Goal: Find specific page/section: Find specific page/section

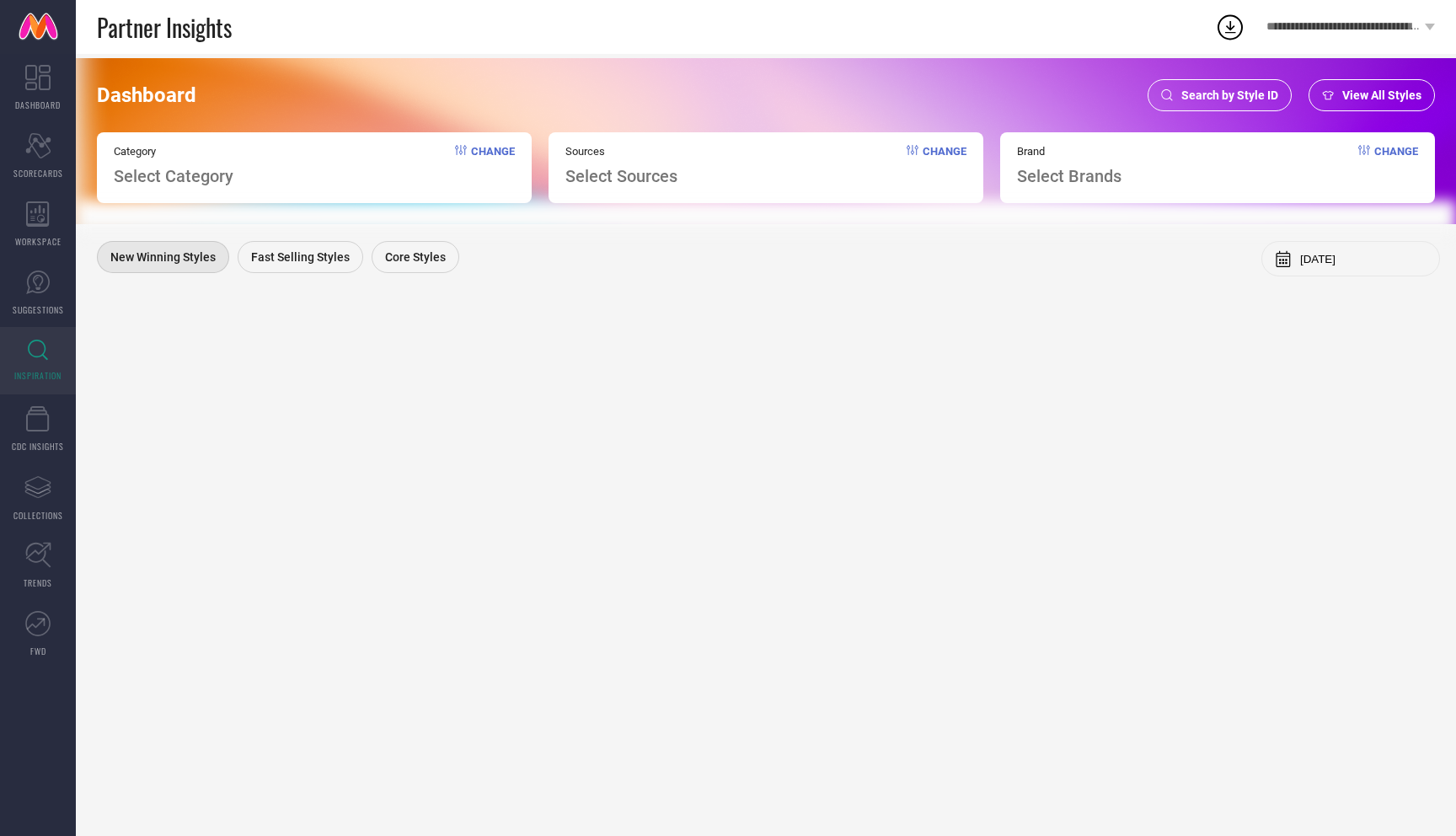
click at [1240, 90] on span "Search by Style ID" at bounding box center [1230, 95] width 97 height 13
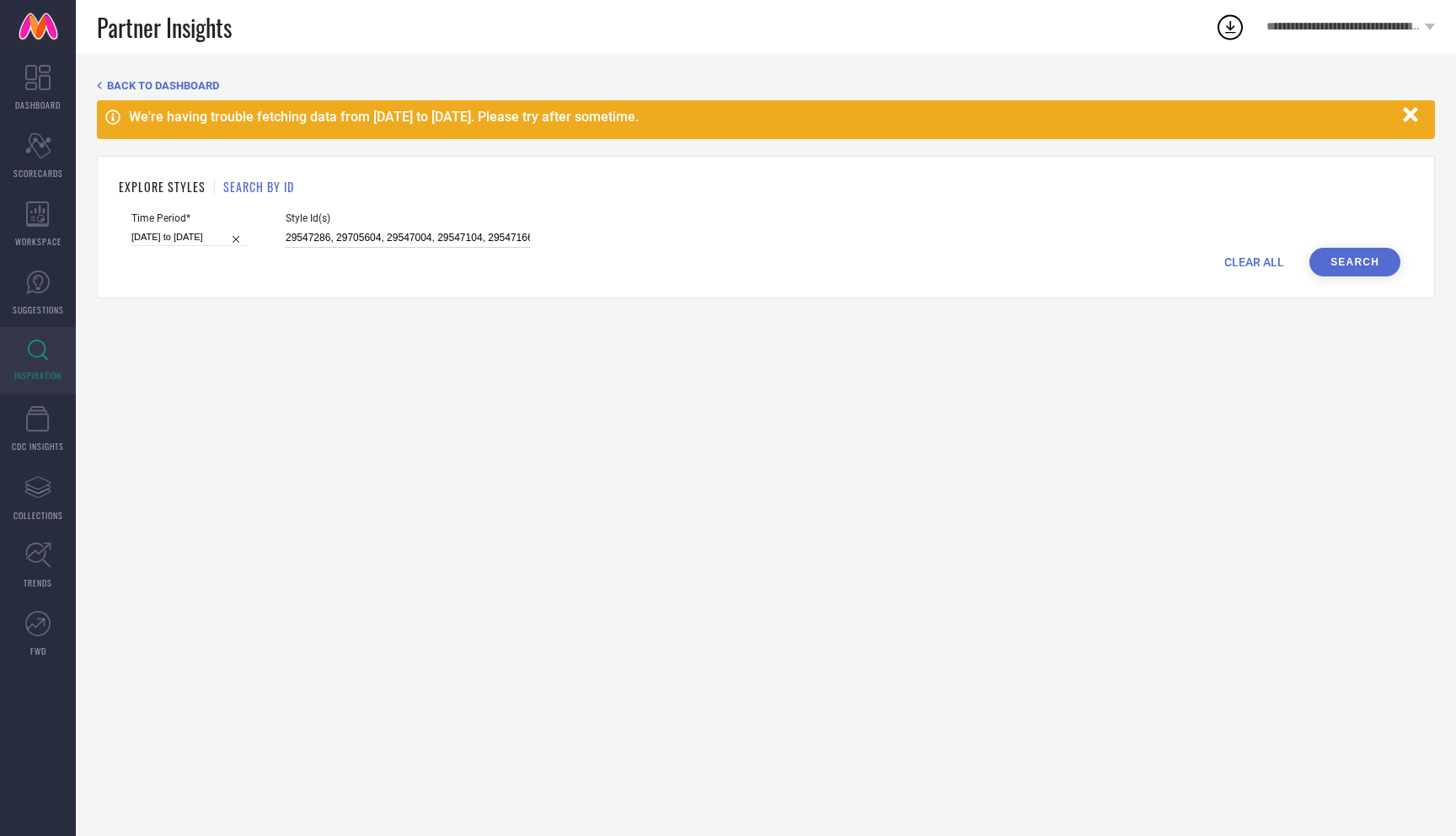
click at [378, 238] on input "29547286, 29705604, 29547004, 29547104, 29547166, 29705606, 29705584, 29547078,…" at bounding box center [407, 238] width 244 height 19
drag, startPoint x: 269, startPoint y: 237, endPoint x: 627, endPoint y: 292, distance: 362.2
click at [627, 292] on div "EXPLORE STYLES SEARCH BY ID Time Period* [DATE] to [DATE] Style Id(s) 29547286,…" at bounding box center [766, 226] width 1338 height 142
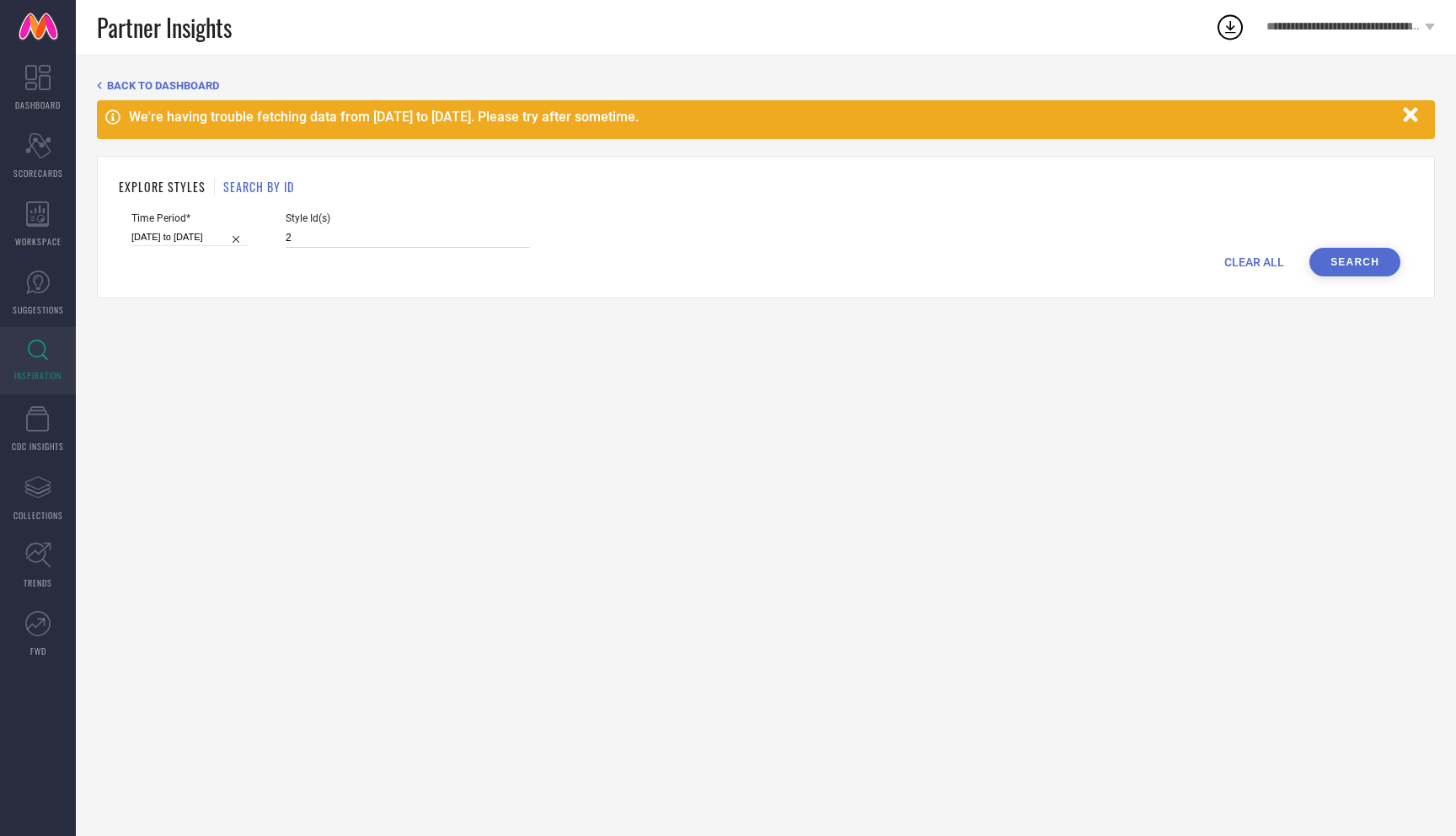
scroll to position [0, 0]
paste input "36157762, 36157760, 36157765, 35942466, 31123251, 31122981, 31123067, 32016149,…"
click at [1358, 262] on button "Search" at bounding box center [1354, 262] width 91 height 29
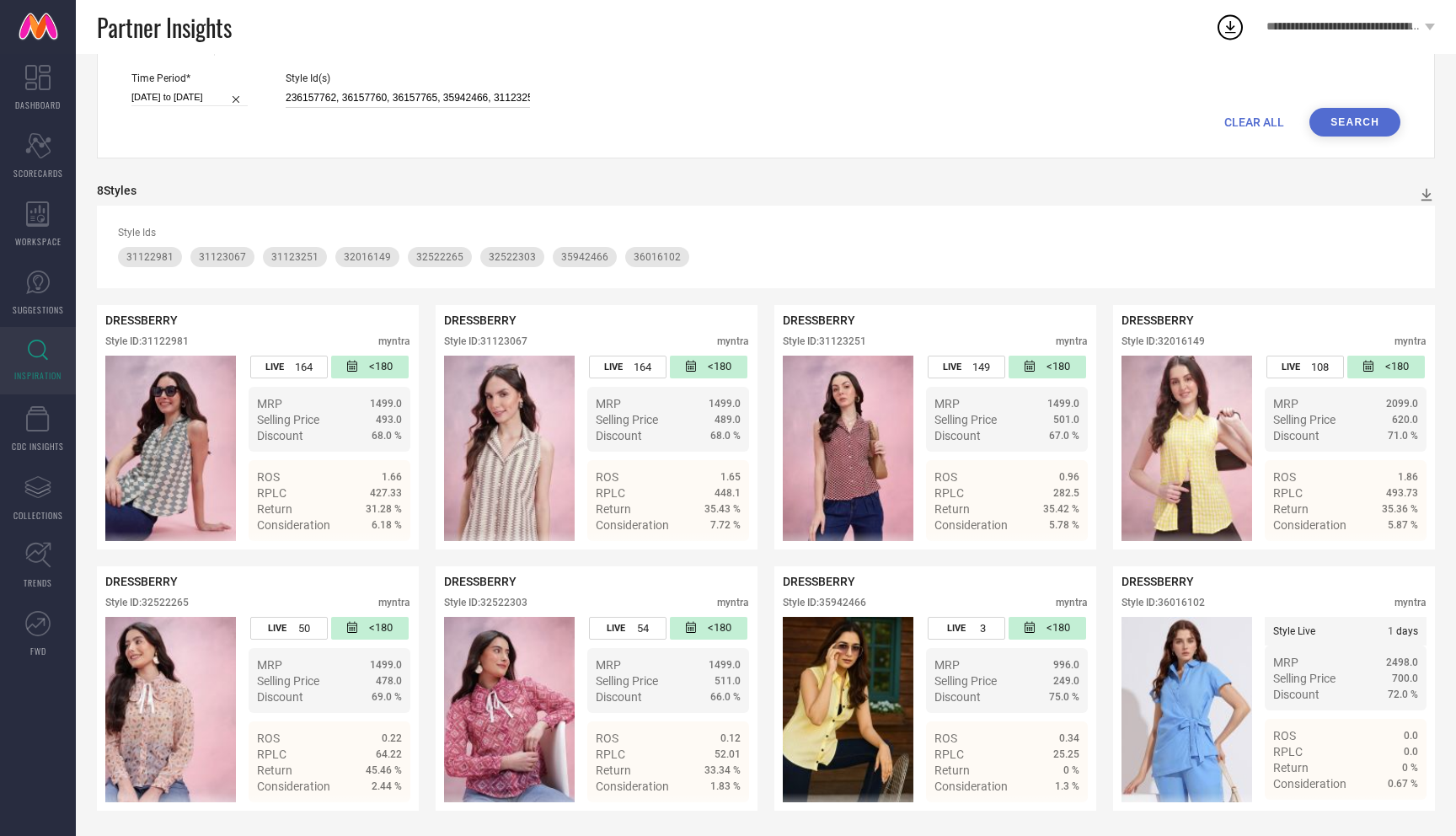
scroll to position [0, 315]
drag, startPoint x: 266, startPoint y: 95, endPoint x: 616, endPoint y: 120, distance: 350.9
click at [616, 120] on form "Time Period* [DATE] to [DATE] Style Id(s) 236157762, 36157760, 36157765, 359424…" at bounding box center [766, 104] width 1294 height 64
paste input "36157762, 36157760, 36157765, 35942466, 31123251, 31122981, 31123067, 32016149,…"
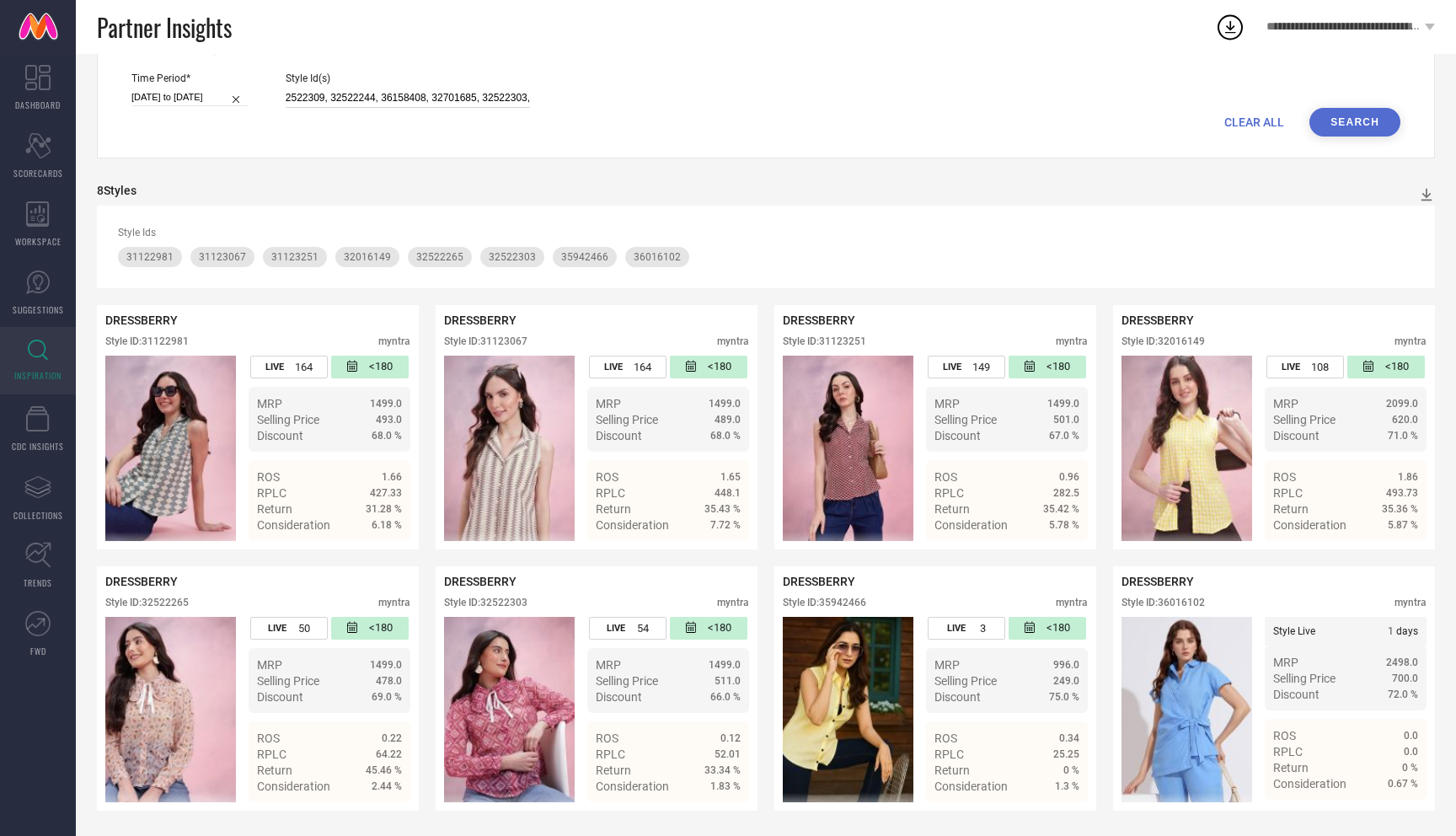
type input "36157762, 36157760, 36157765, 35942466, 31123251, 31122981, 31123067, 32016149,…"
click at [1347, 117] on button "Search" at bounding box center [1354, 122] width 91 height 29
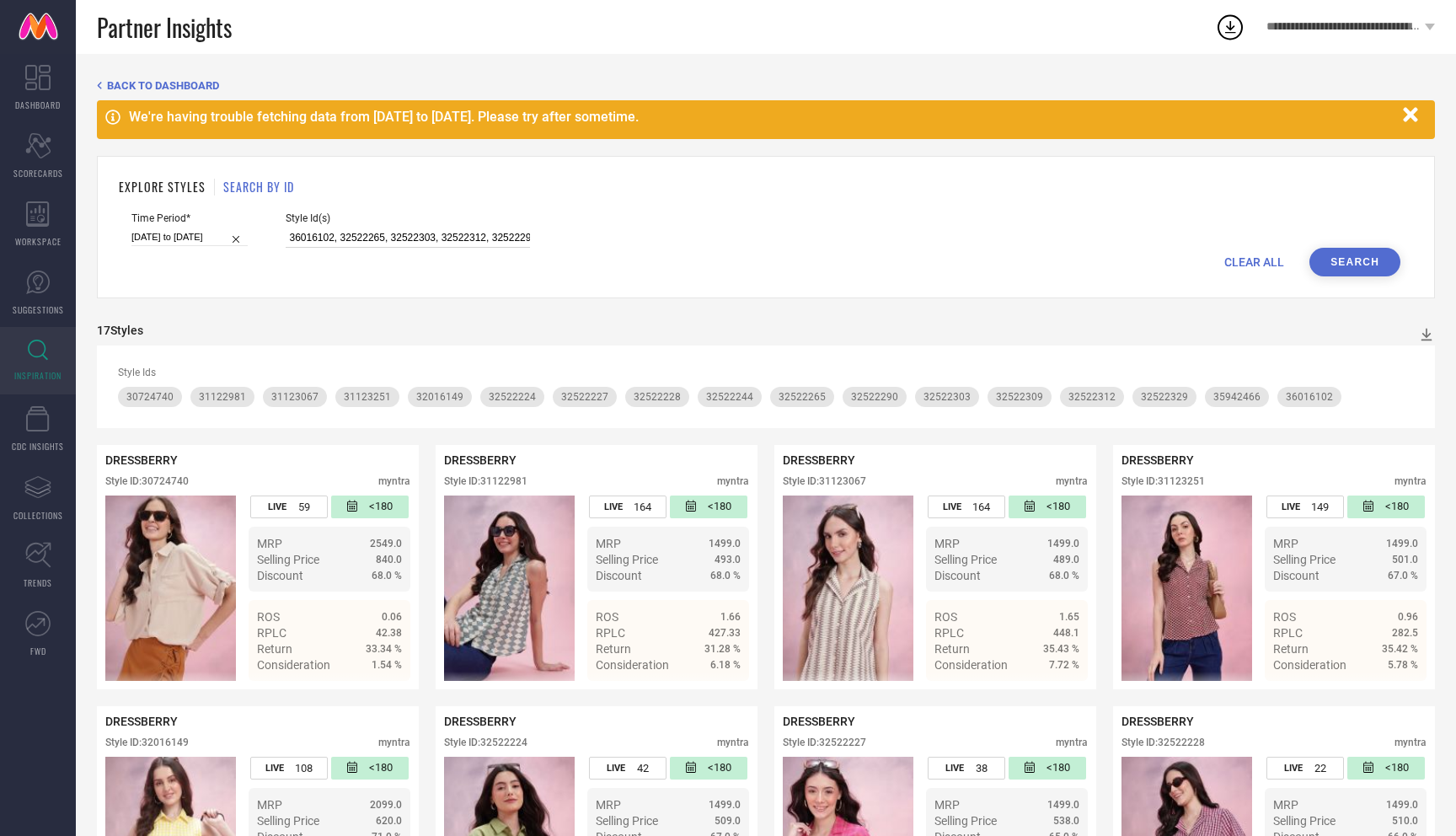
scroll to position [0, 967]
drag, startPoint x: 266, startPoint y: 238, endPoint x: 593, endPoint y: 256, distance: 327.5
click at [593, 256] on form "Time Period* [DATE] to [DATE] Style Id(s) 36157762, 36157760, 36157765, 3594246…" at bounding box center [766, 244] width 1294 height 64
click at [1410, 114] on icon "button" at bounding box center [1409, 114] width 14 height 14
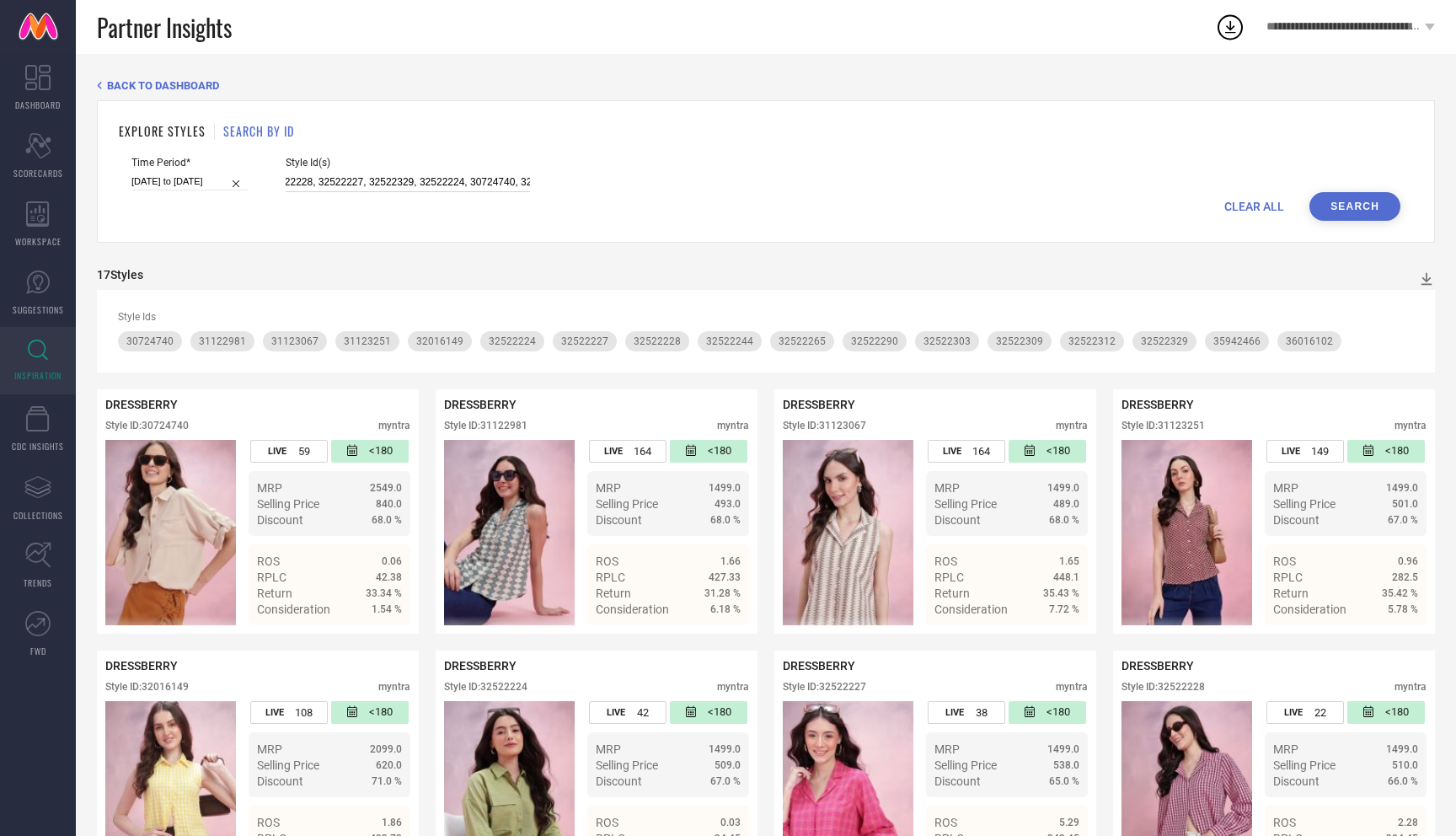
scroll to position [0, 967]
drag, startPoint x: 267, startPoint y: 178, endPoint x: 632, endPoint y: 187, distance: 365.1
click at [629, 195] on form "Time Period* [DATE] to [DATE] Style Id(s) 36157762, 36157760, 36157765, 3594246…" at bounding box center [766, 188] width 1294 height 64
paste input "36008501, 33073262, 33004867, 31693440, 33882314, 29703878, 31345668, 31149650,…"
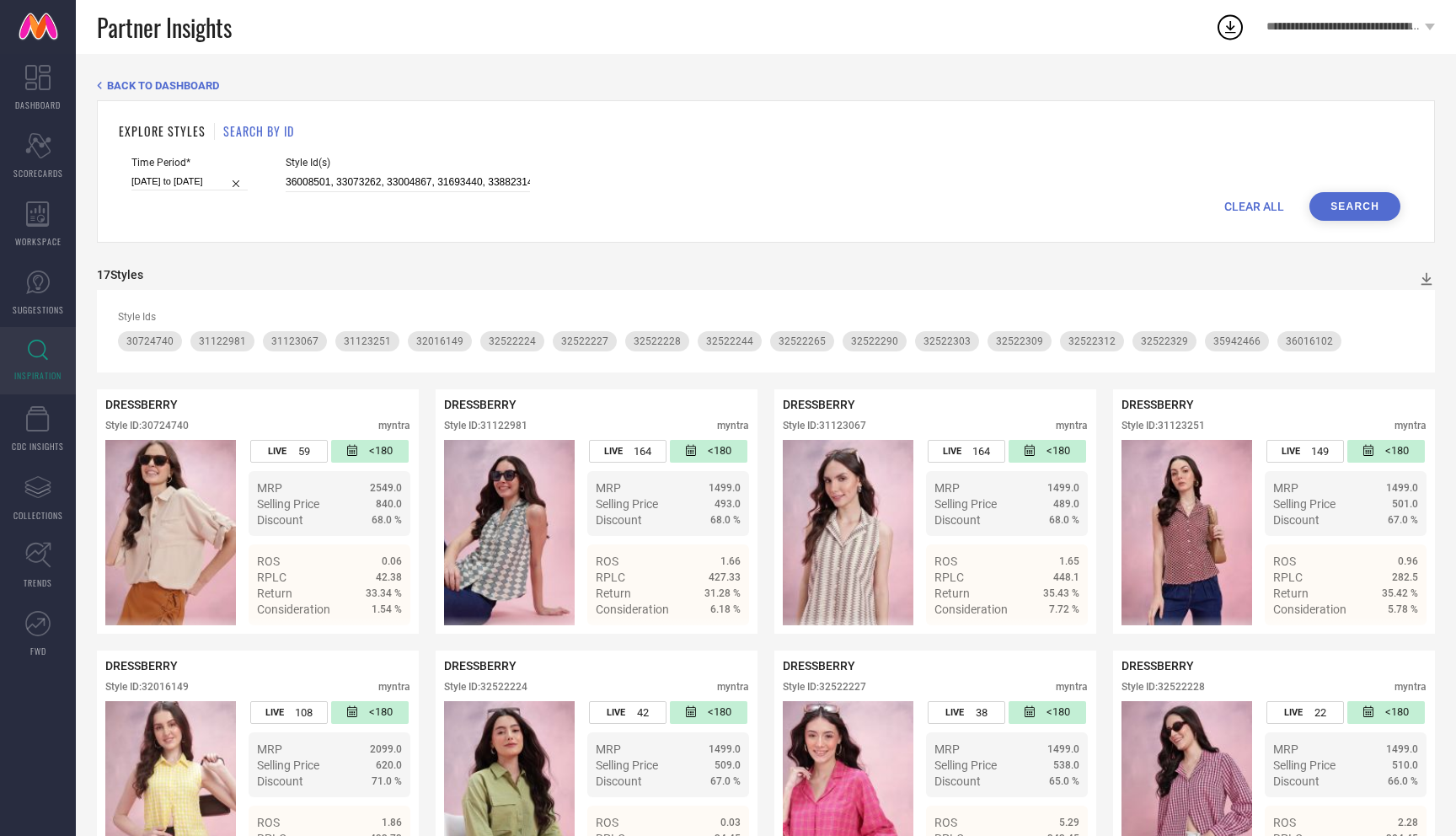
click at [1372, 200] on button "Search" at bounding box center [1354, 206] width 91 height 29
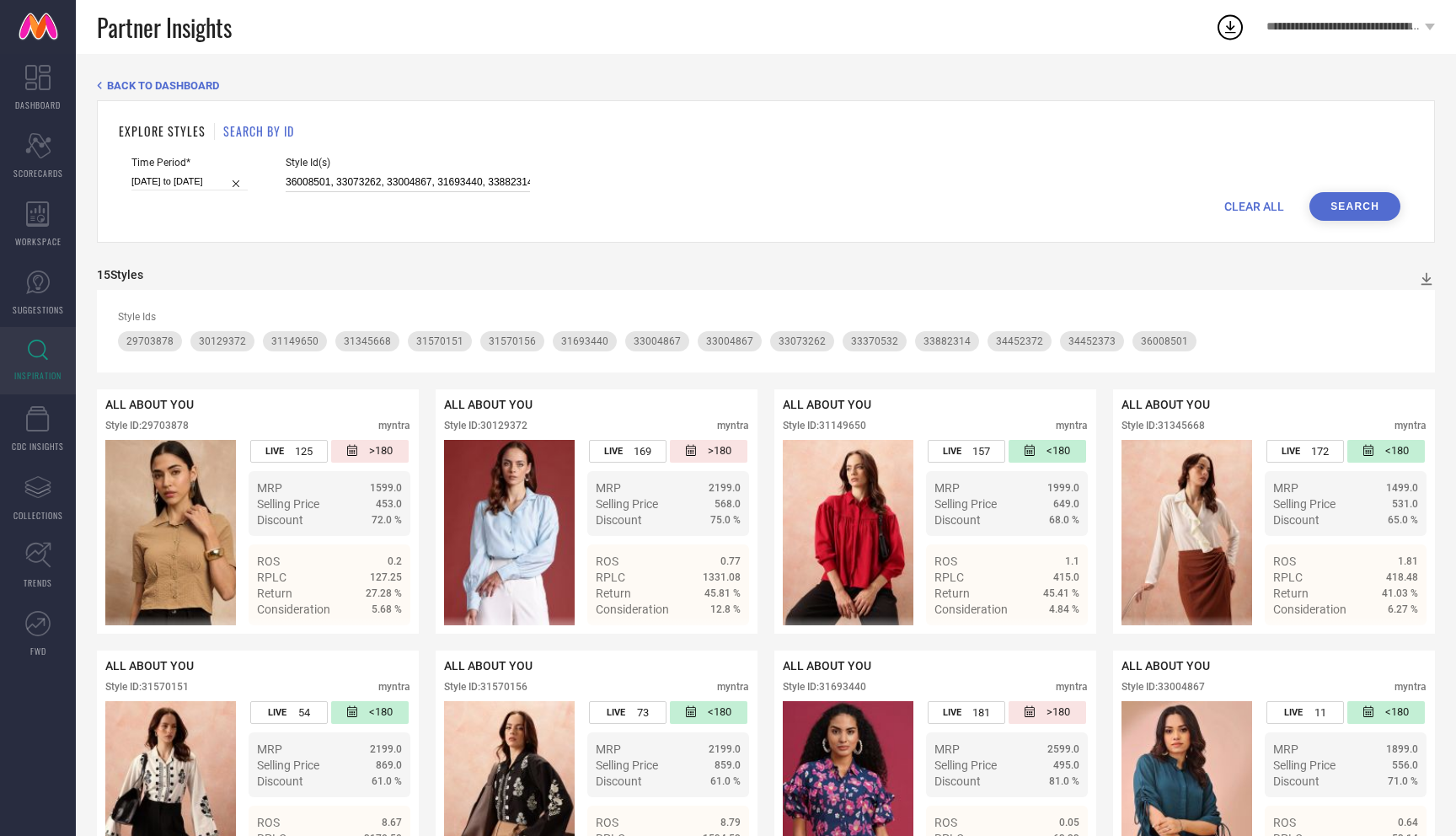
scroll to position [0, 464]
drag, startPoint x: 267, startPoint y: 181, endPoint x: 626, endPoint y: 199, distance: 359.5
click at [626, 199] on form "Time Period* [DATE] to [DATE] Style Id(s) 36008501, 33073262, 33004867, 3169344…" at bounding box center [766, 188] width 1294 height 64
click at [1338, 195] on button "Search" at bounding box center [1354, 206] width 91 height 29
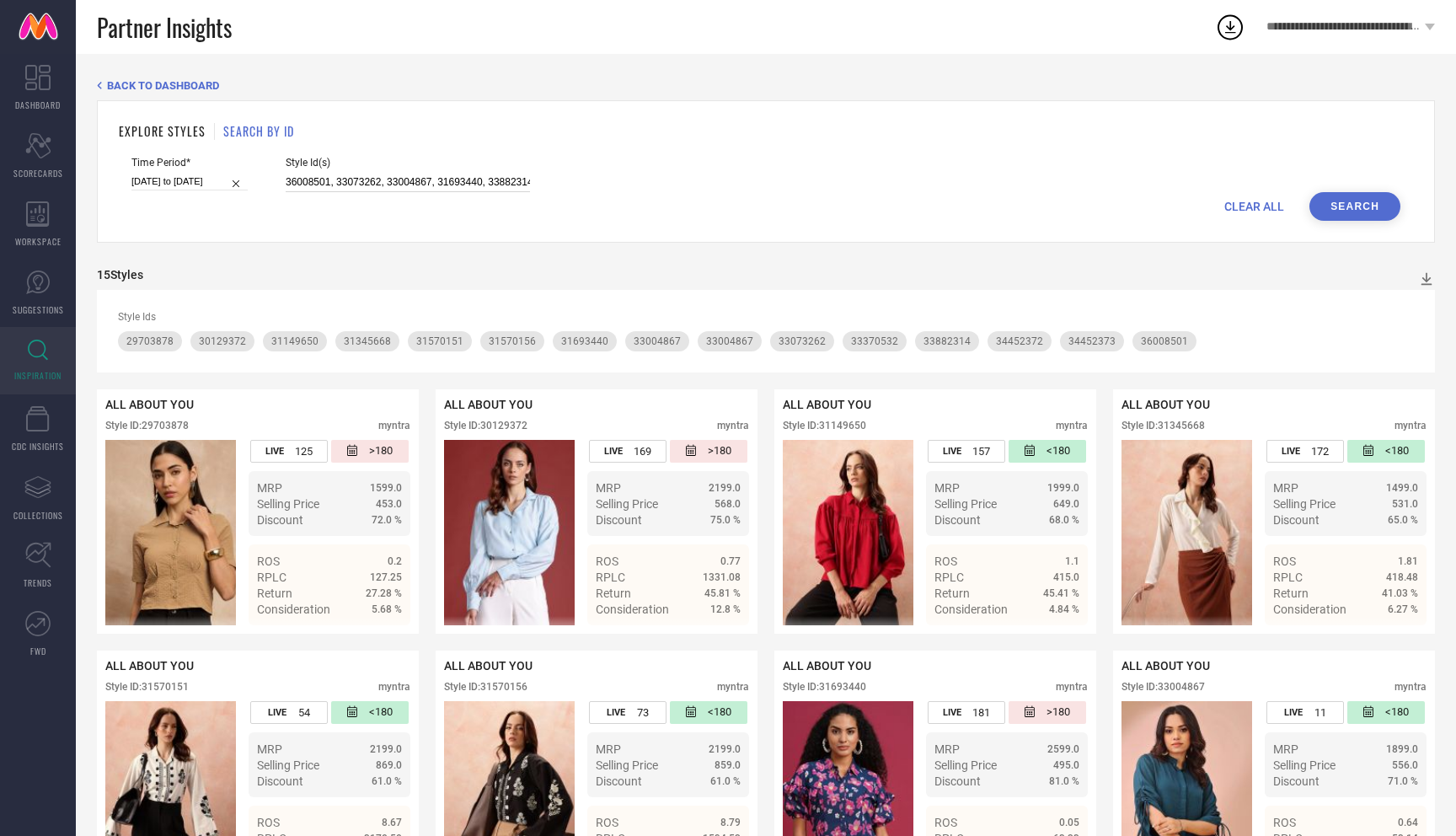
scroll to position [0, 464]
drag, startPoint x: 265, startPoint y: 179, endPoint x: 571, endPoint y: 219, distance: 308.6
click at [571, 219] on form "Time Period* [DATE] to [DATE] Style Id(s) 36008501, 33073262, 33004867, 3169344…" at bounding box center [766, 188] width 1294 height 64
click at [1326, 201] on button "Search" at bounding box center [1354, 206] width 91 height 29
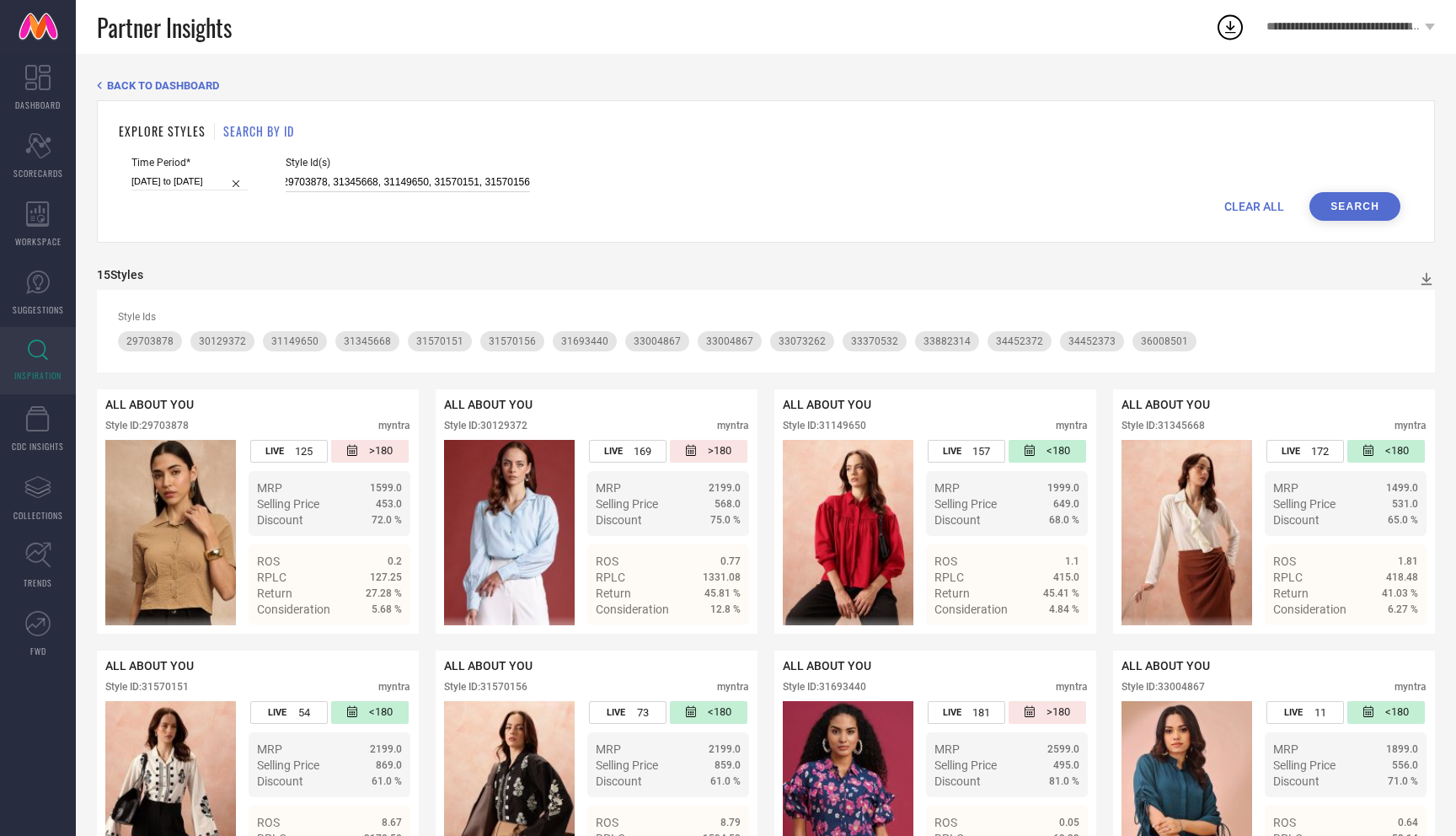
scroll to position [0, 464]
drag, startPoint x: 266, startPoint y: 178, endPoint x: 647, endPoint y: 222, distance: 383.5
click at [647, 222] on div "EXPLORE STYLES SEARCH BY ID Time Period* [DATE] to [DATE] Style Id(s) 36008501,…" at bounding box center [766, 171] width 1338 height 142
paste input "5483881, 33874351, 34160032, 34159973, 33874394, 34078667, 34159968, 34078668, …"
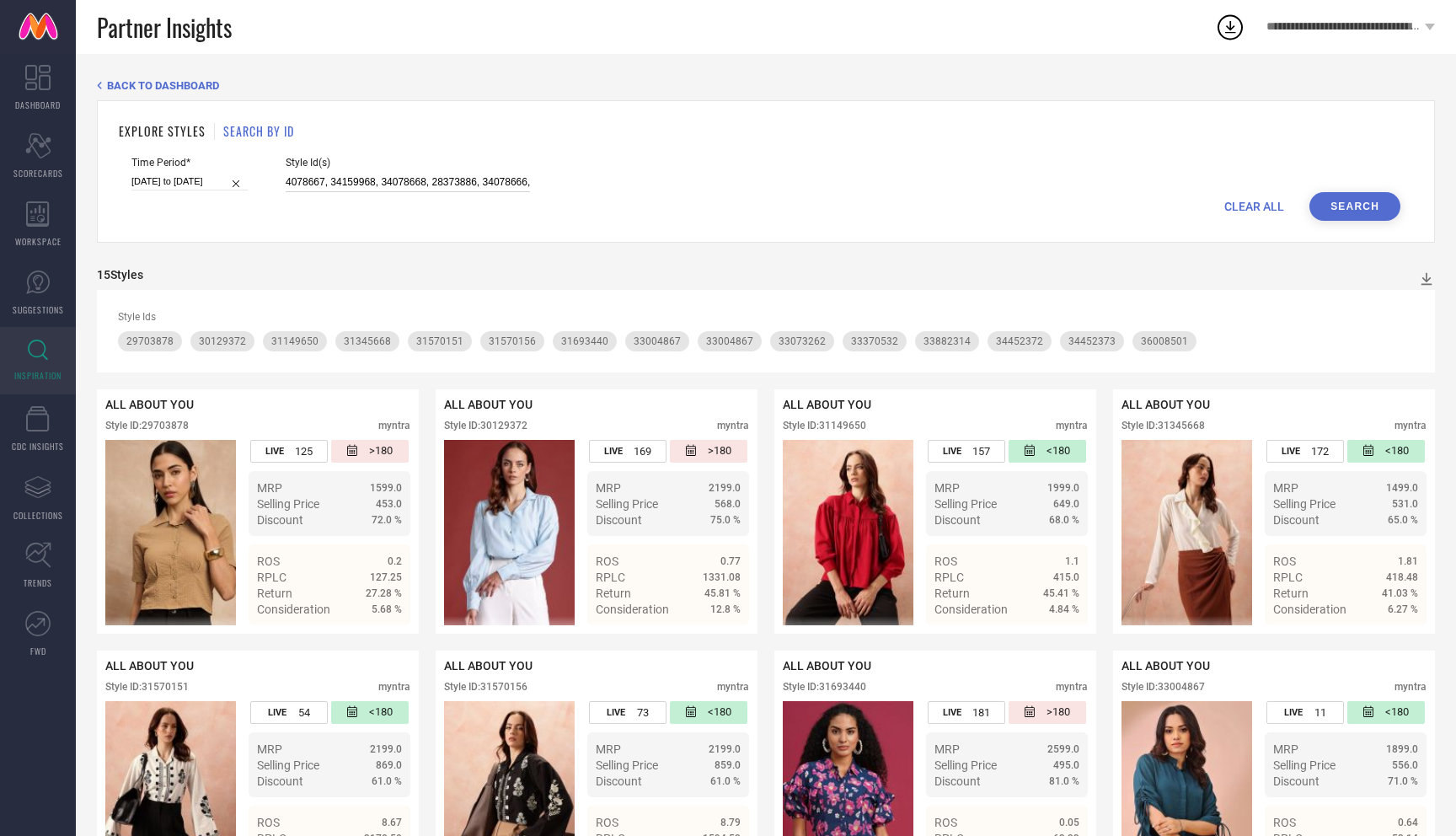
type input "35483881, 33874351, 34160032, 34159973, 33874394, 34078667, 34159968, 34078668,…"
click at [1370, 205] on button "Search" at bounding box center [1354, 206] width 91 height 29
